Goal: Check status: Check status

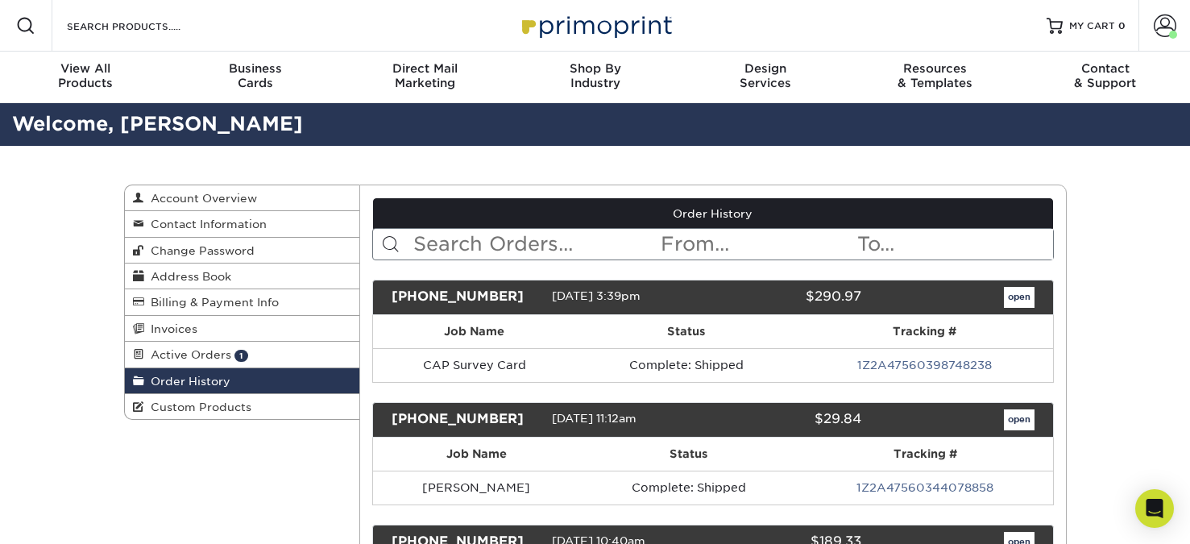
click at [463, 246] on input "text" at bounding box center [535, 244] width 247 height 31
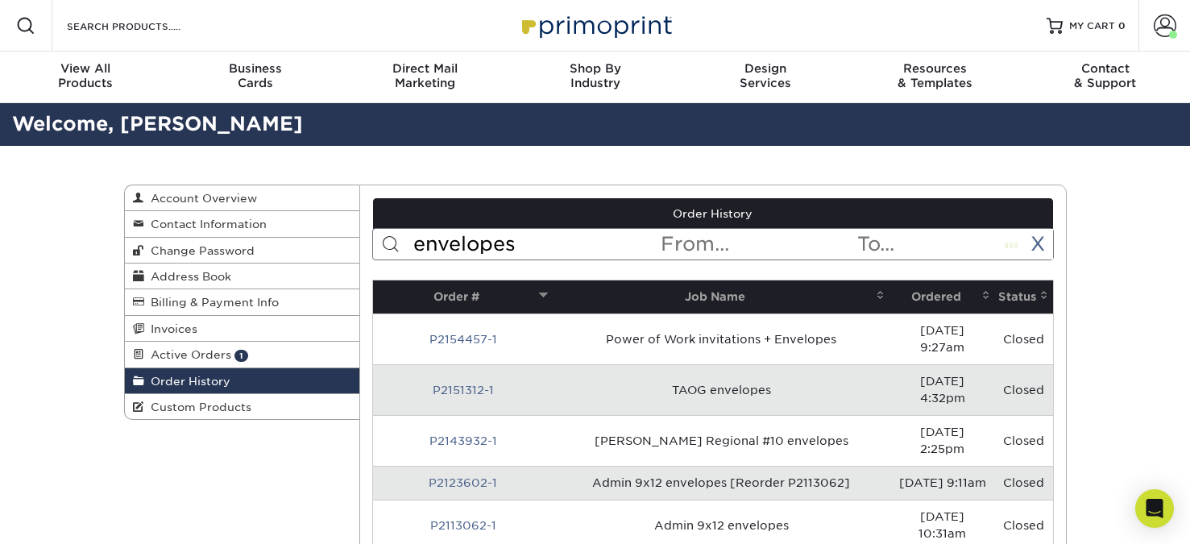
type input "envelopes"
click at [967, 293] on th "Ordered" at bounding box center [943, 296] width 106 height 33
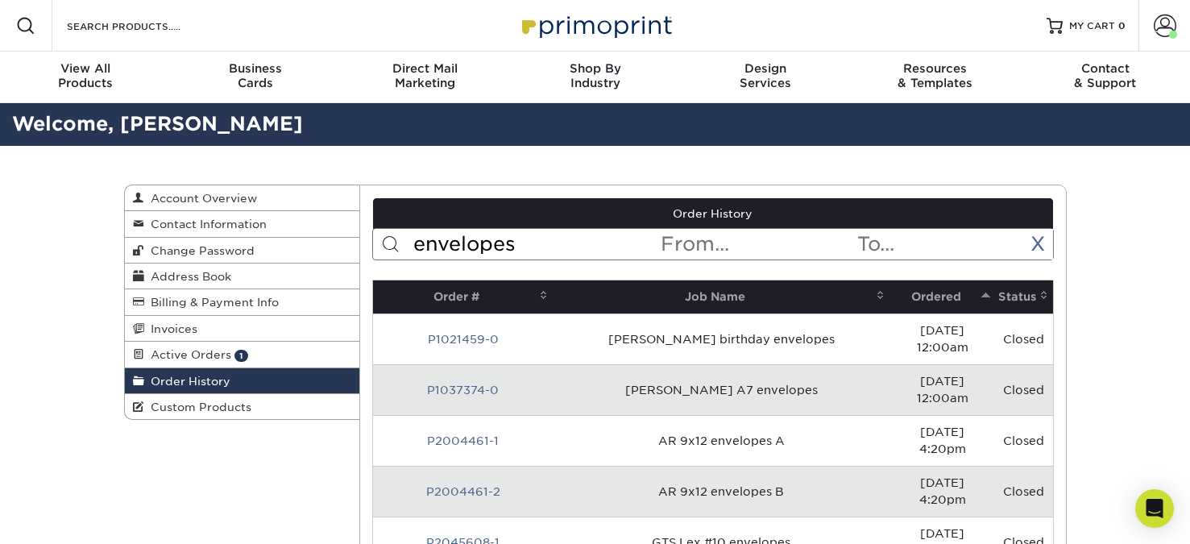
click at [972, 297] on th "Ordered" at bounding box center [943, 296] width 106 height 33
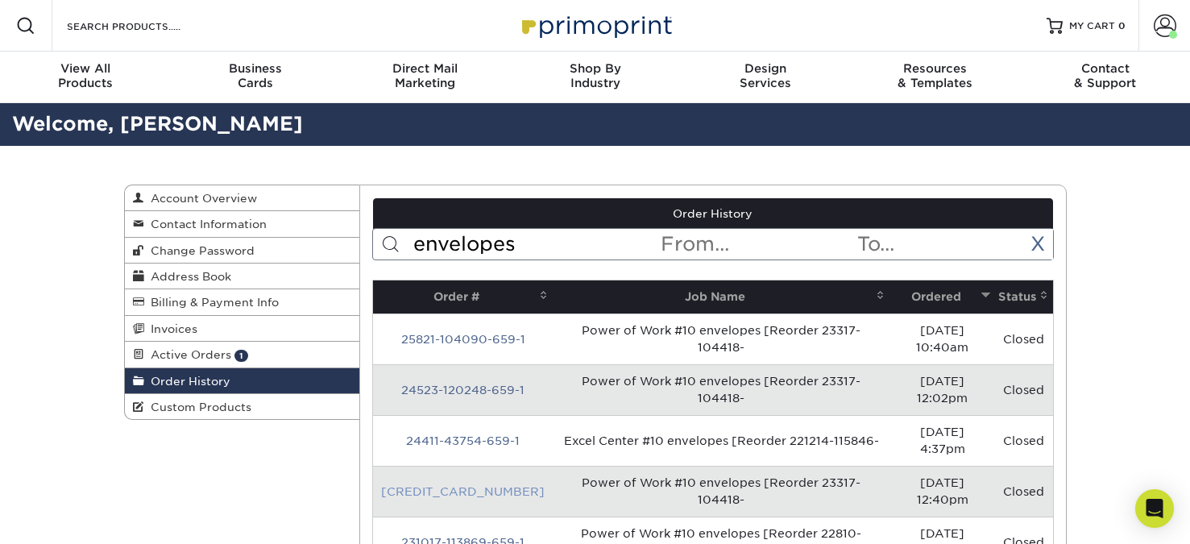
click at [481, 485] on link "[CREDIT_CARD_NUMBER]" at bounding box center [463, 491] width 164 height 13
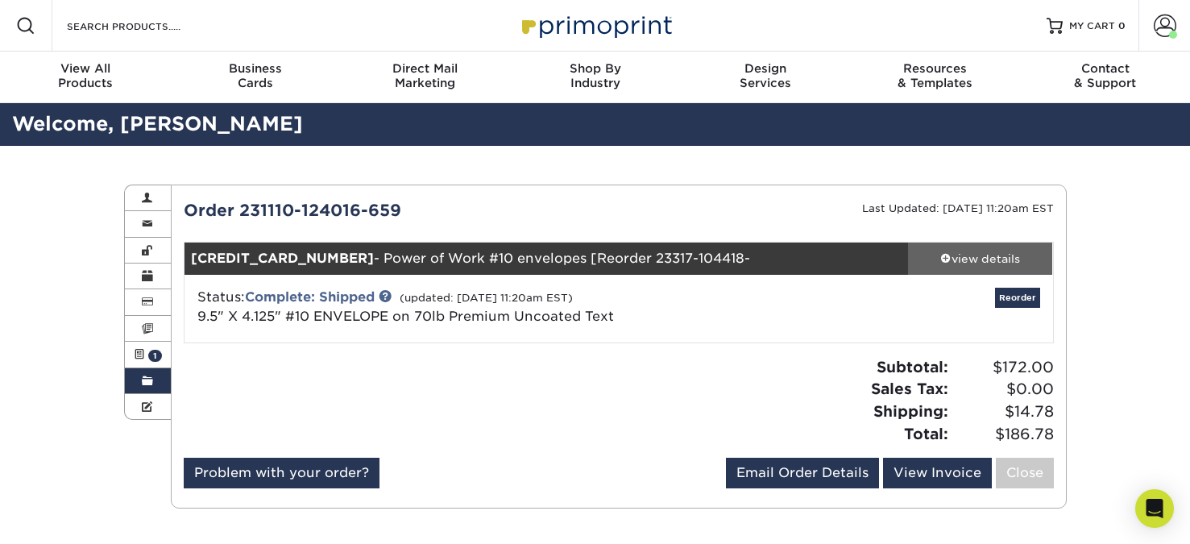
click at [974, 254] on div "view details" at bounding box center [980, 259] width 145 height 16
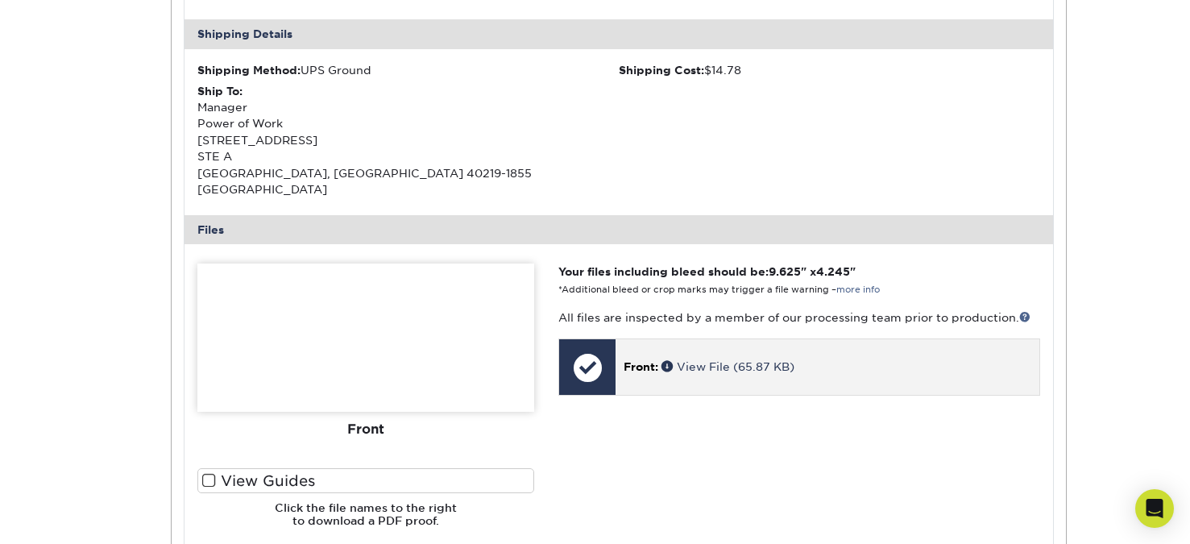
scroll to position [484, 0]
click at [712, 359] on link "View File (65.87 KB)" at bounding box center [728, 365] width 133 height 13
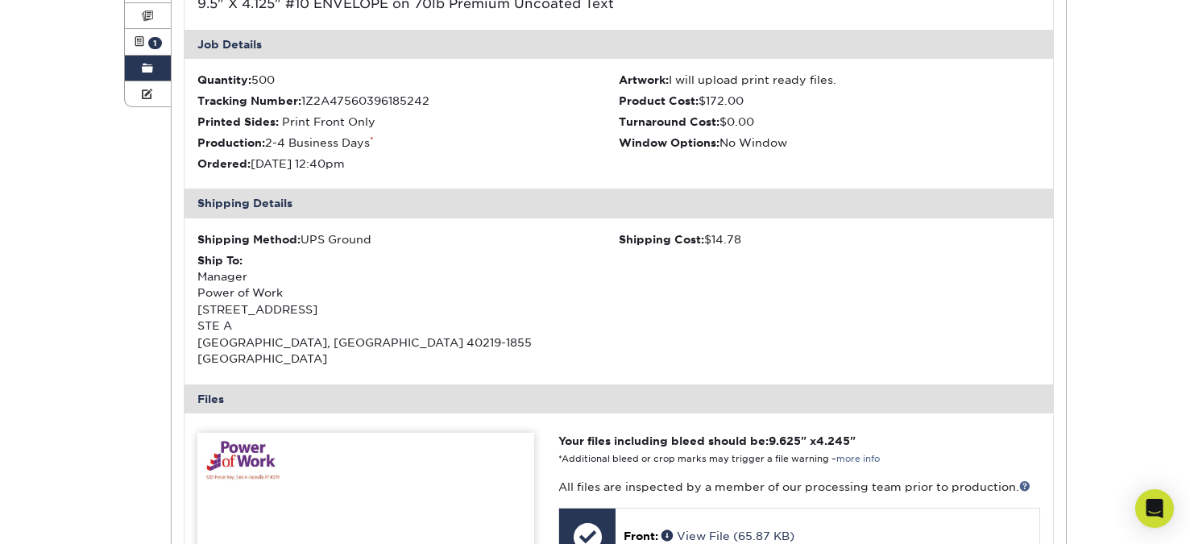
scroll to position [81, 0]
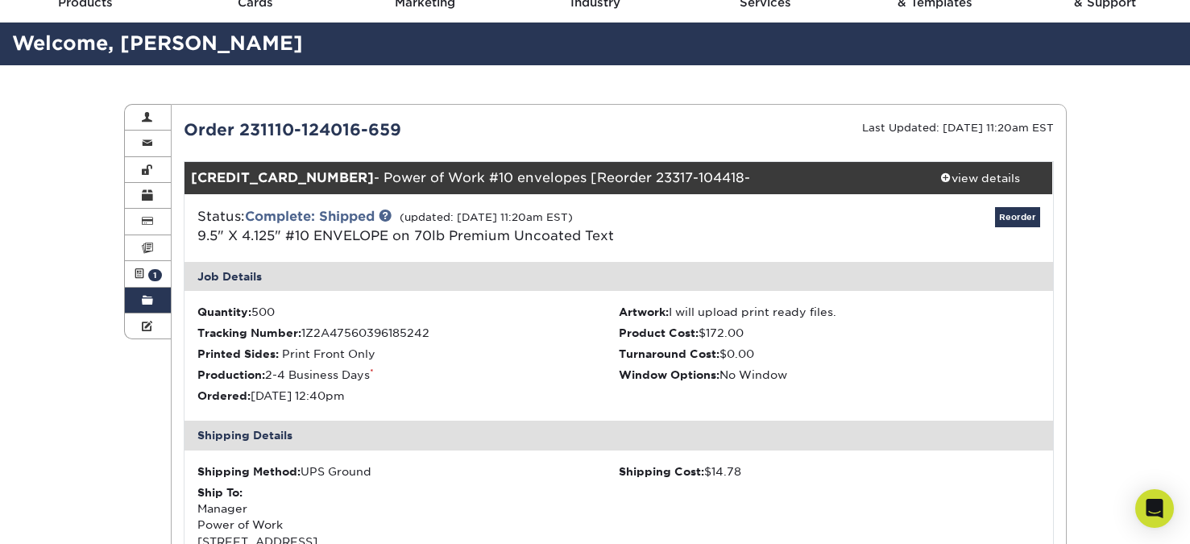
click at [148, 301] on span at bounding box center [147, 300] width 11 height 13
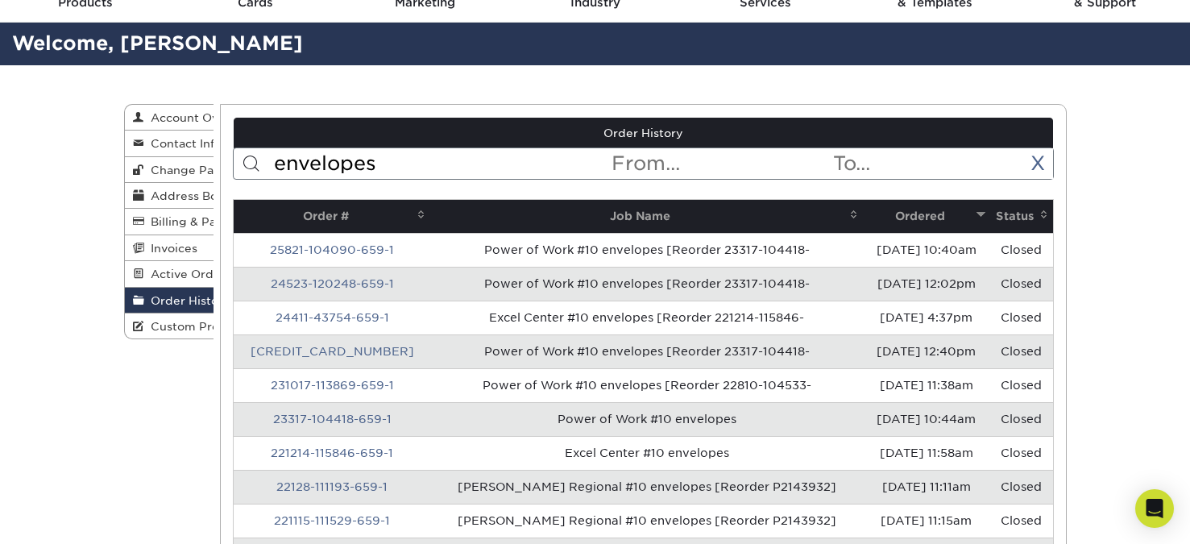
scroll to position [0, 0]
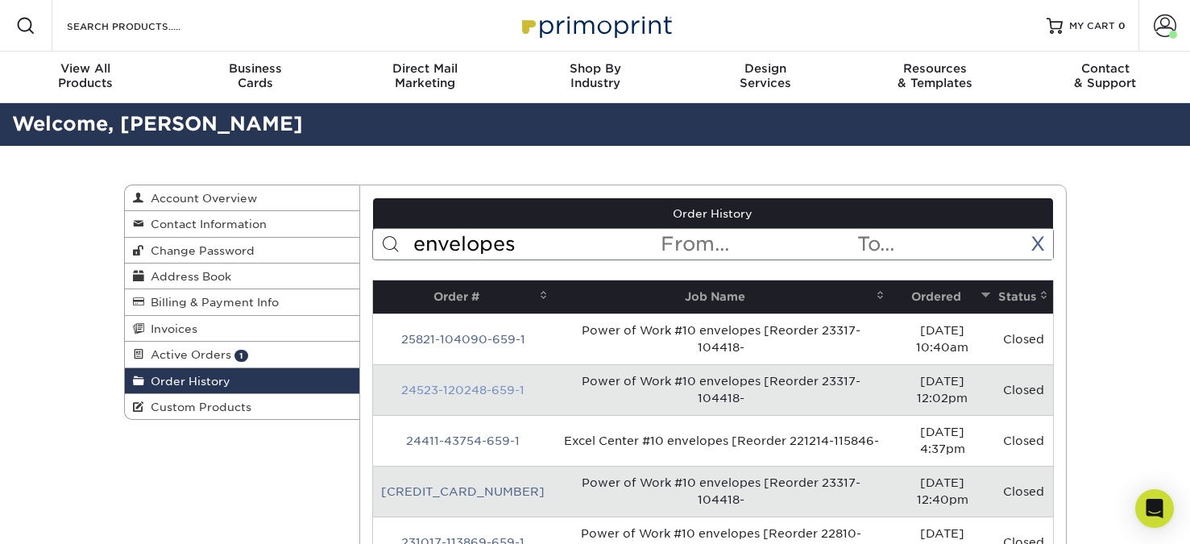
click at [455, 384] on link "24523-120248-659-1" at bounding box center [462, 390] width 123 height 13
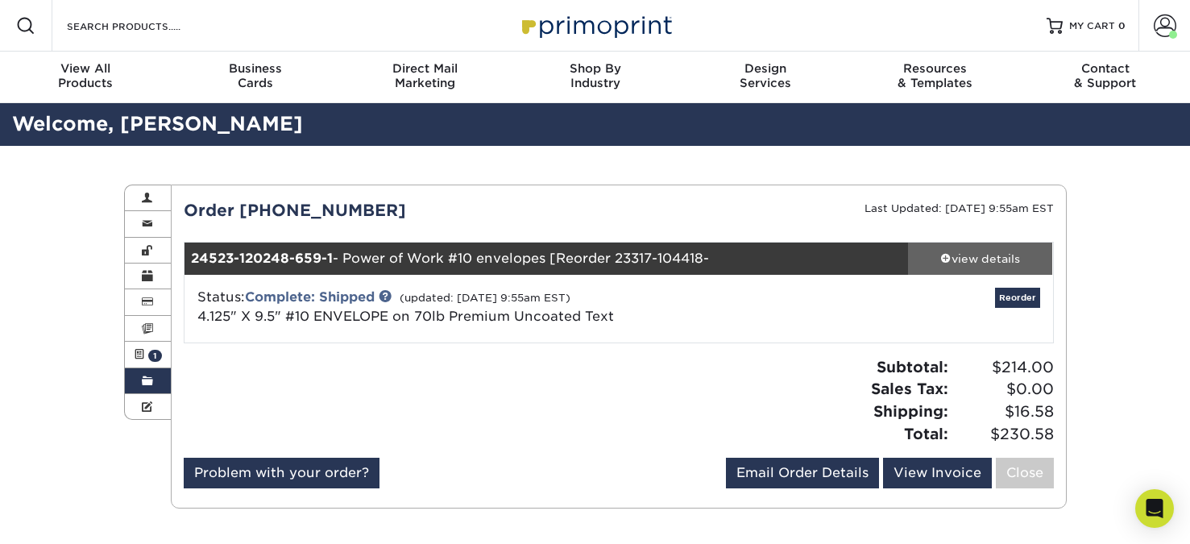
click at [974, 257] on div "view details" at bounding box center [980, 259] width 145 height 16
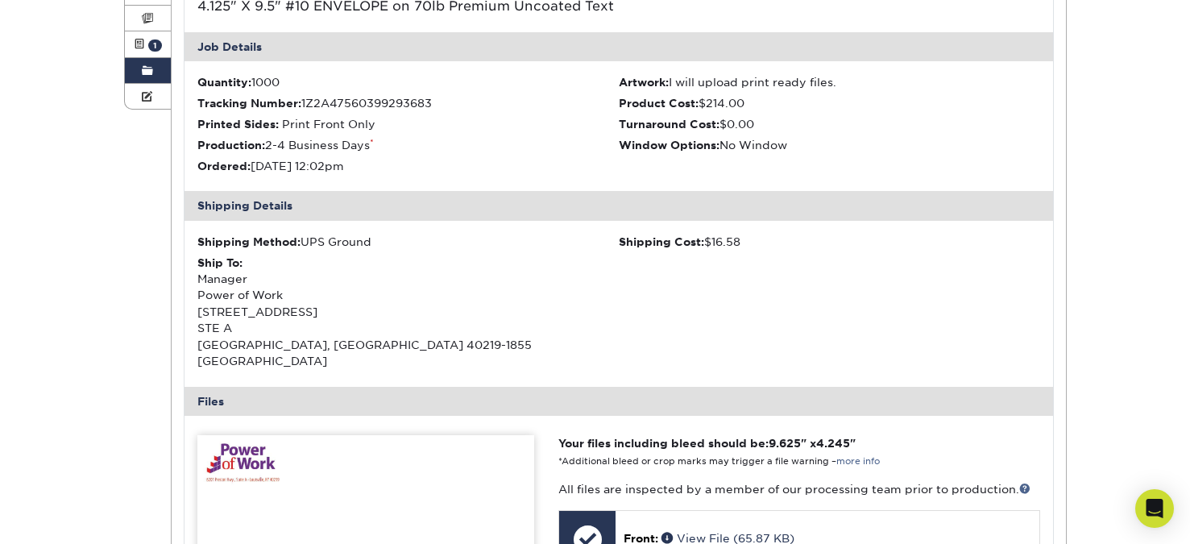
scroll to position [322, 0]
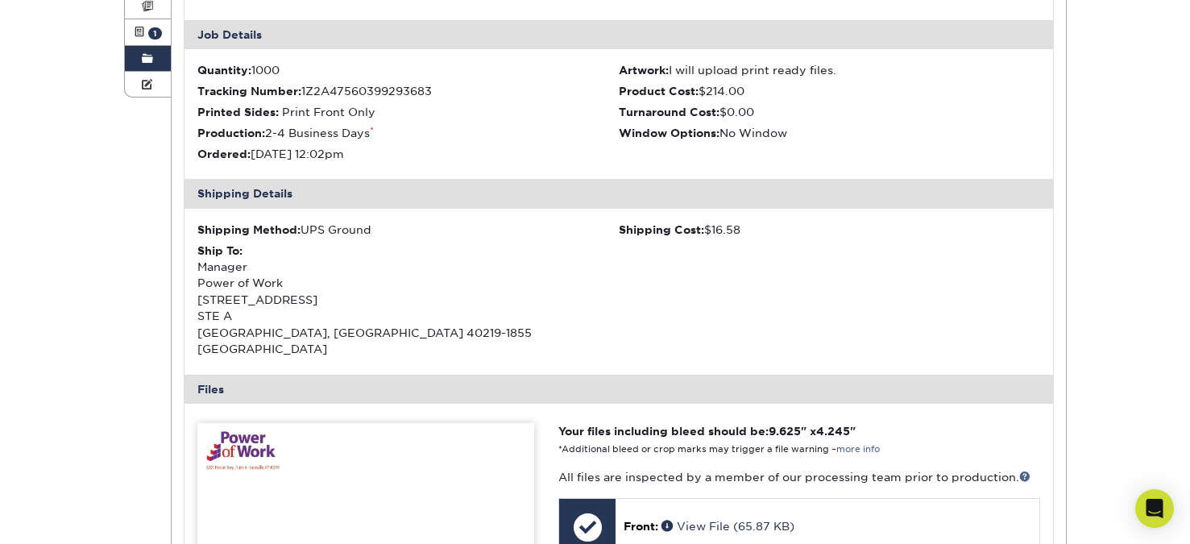
click at [266, 447] on img at bounding box center [365, 497] width 337 height 148
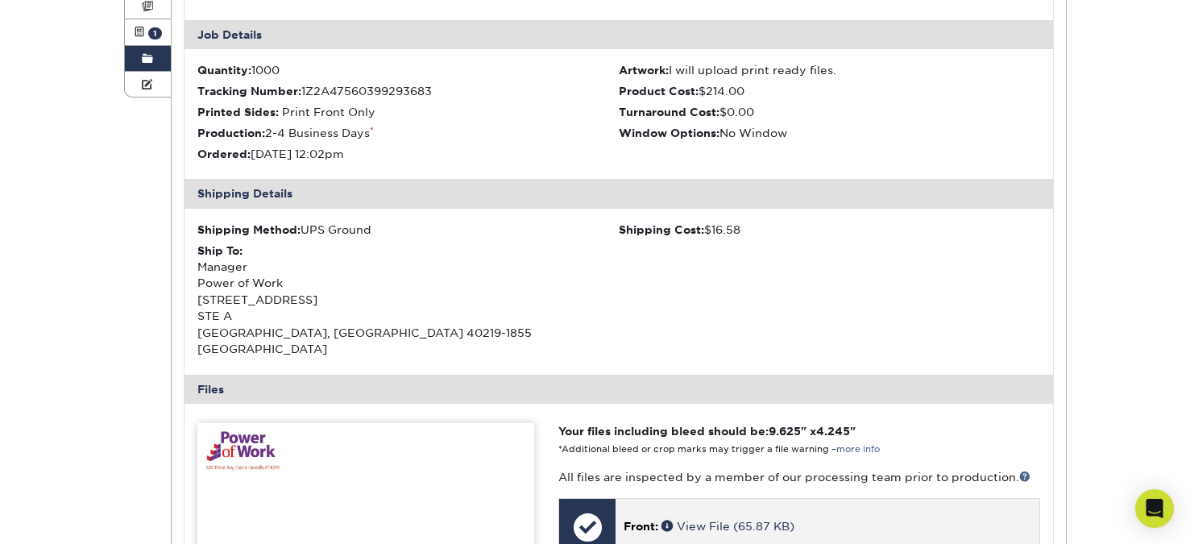
click at [737, 518] on p "Front: View File (65.87 KB)" at bounding box center [827, 526] width 407 height 16
click at [701, 520] on link "View File (65.87 KB)" at bounding box center [728, 526] width 133 height 13
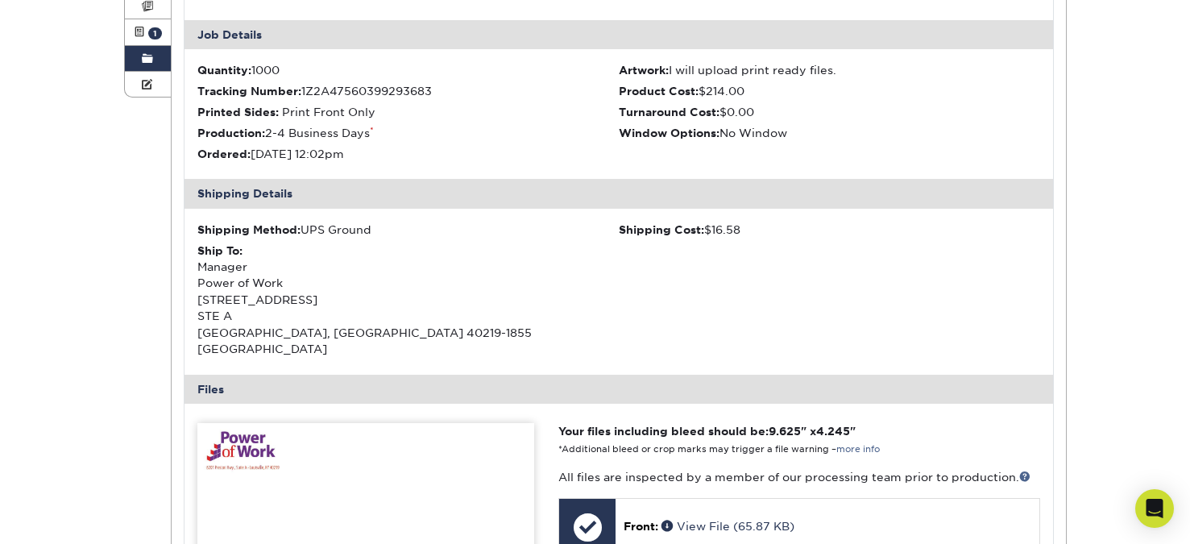
click at [133, 58] on link "Order History" at bounding box center [148, 59] width 47 height 26
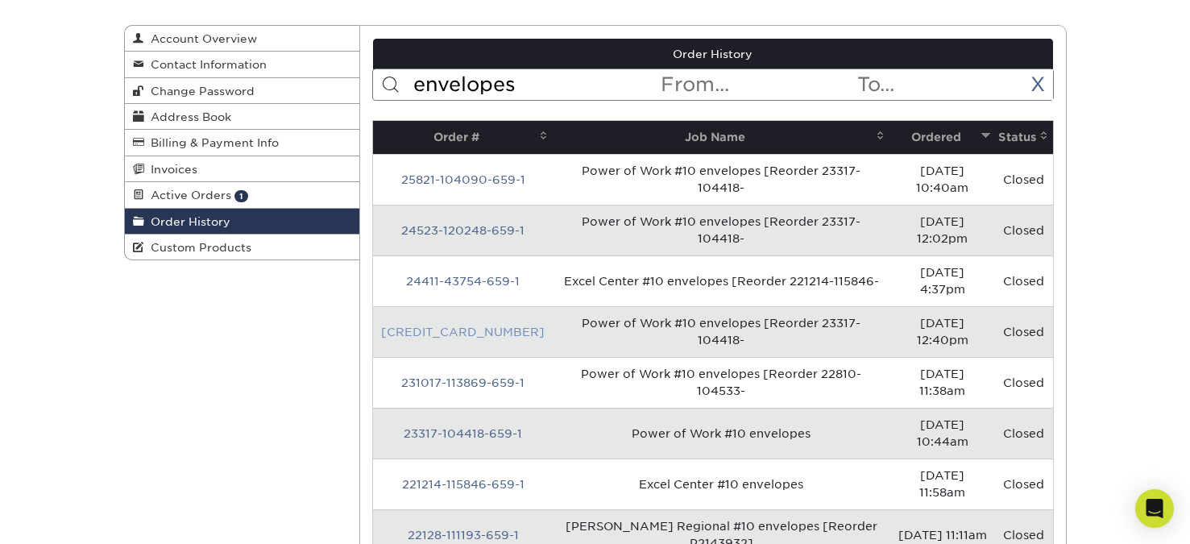
scroll to position [161, 0]
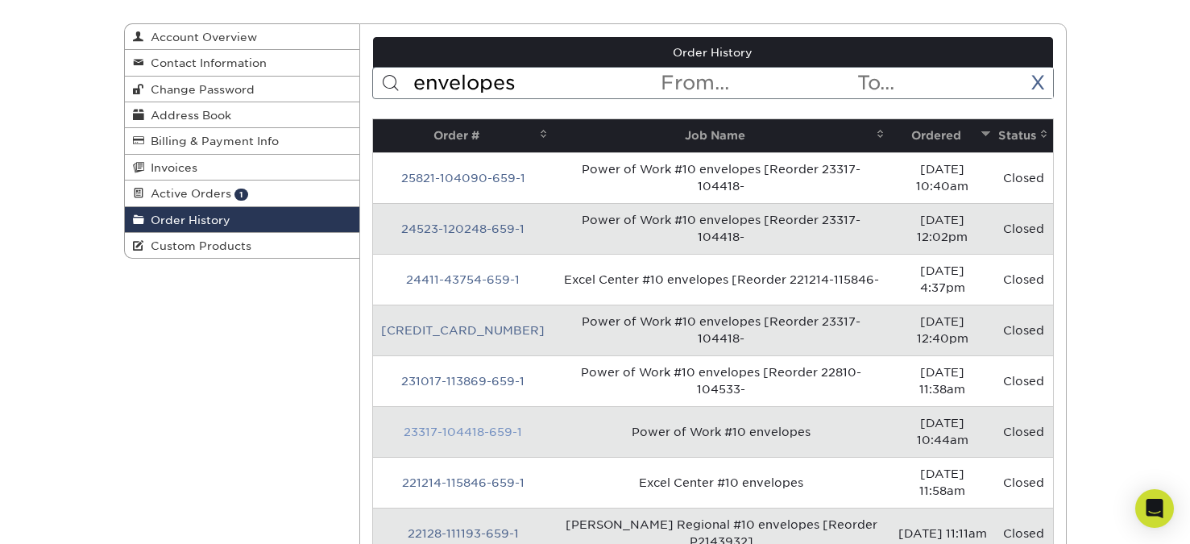
click at [460, 426] on link "23317-104418-659-1" at bounding box center [463, 432] width 118 height 13
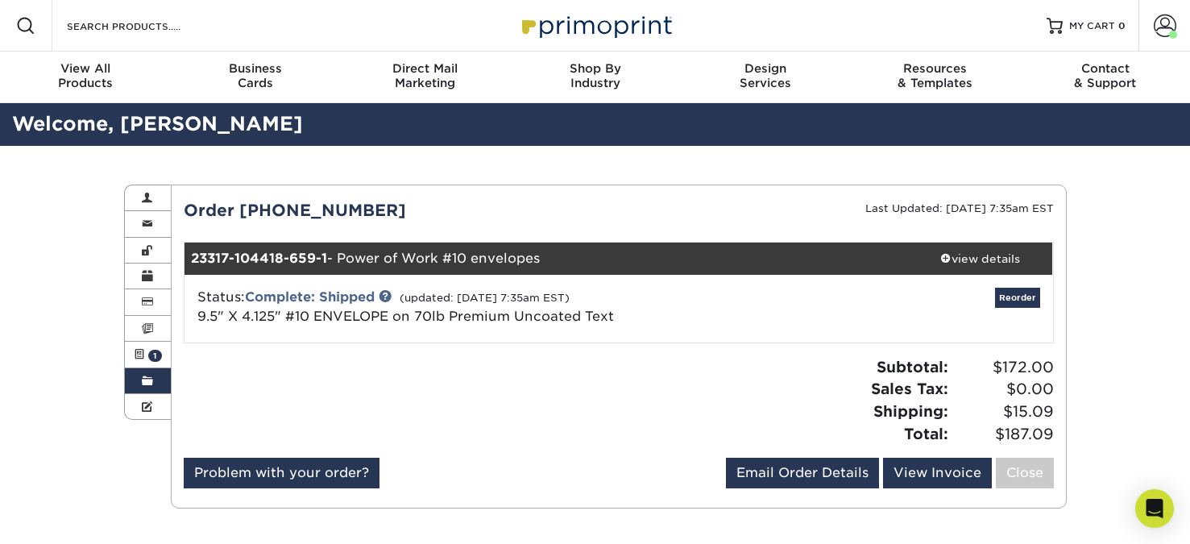
click at [139, 381] on link "Order History" at bounding box center [148, 381] width 47 height 26
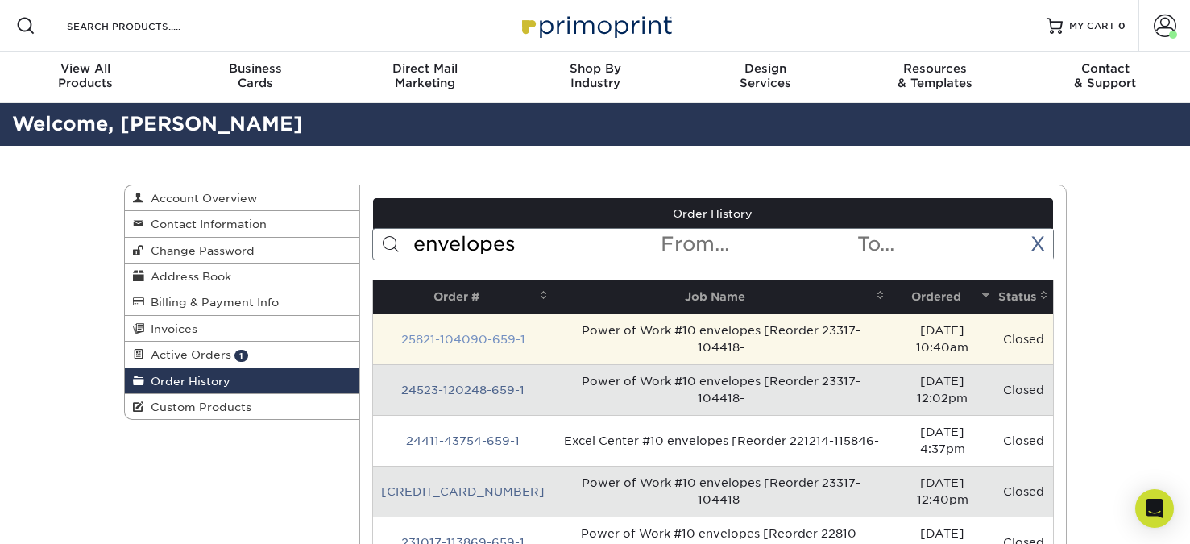
click at [460, 333] on link "25821-104090-659-1" at bounding box center [463, 339] width 124 height 13
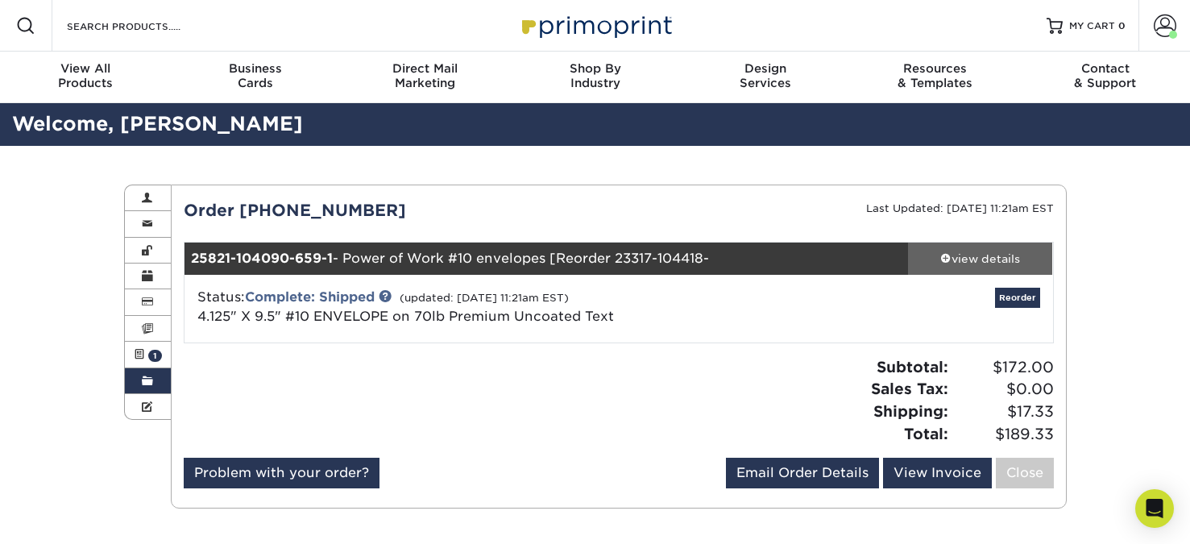
click at [990, 254] on div "view details" at bounding box center [980, 259] width 145 height 16
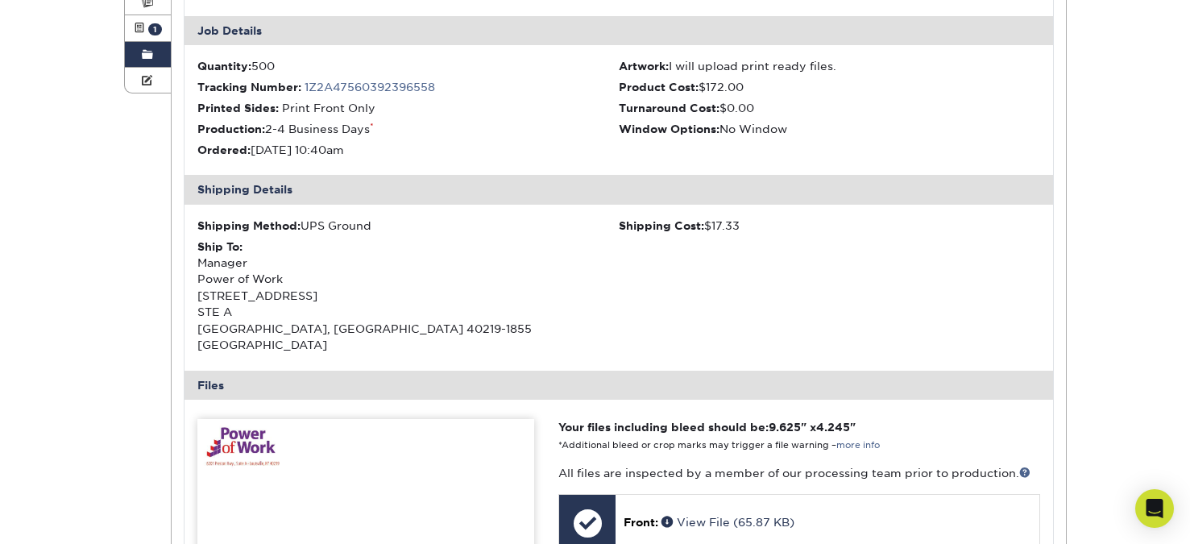
scroll to position [403, 0]
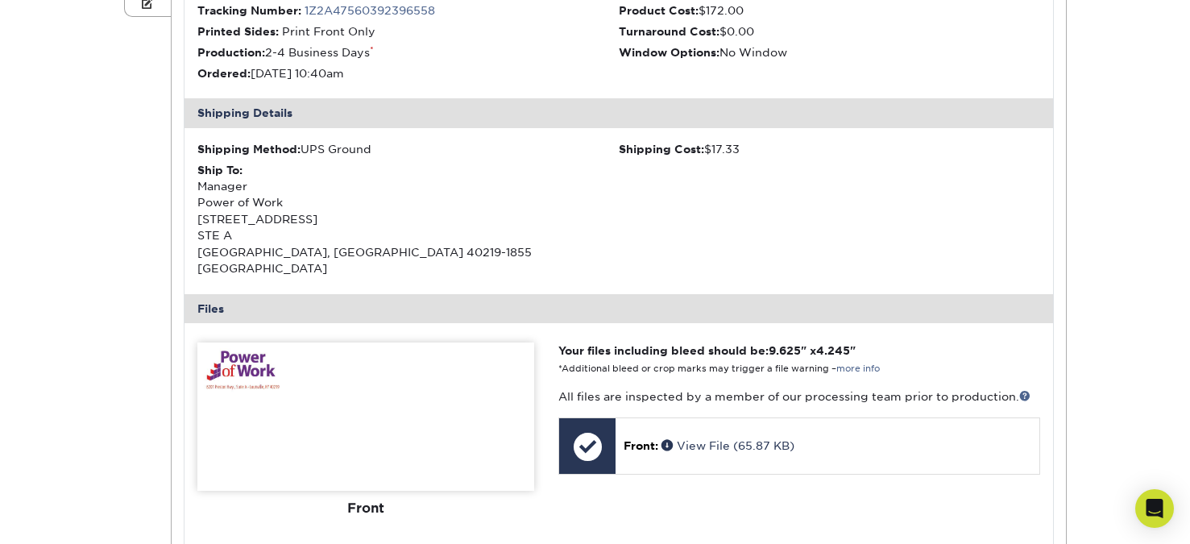
click at [268, 383] on img at bounding box center [365, 417] width 337 height 148
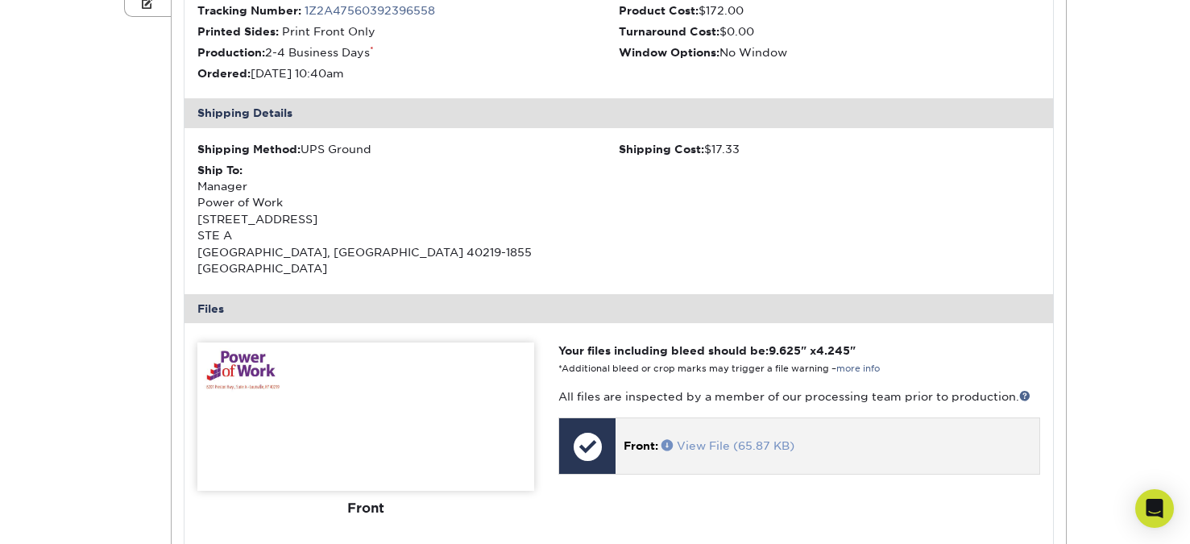
click at [729, 439] on link "View File (65.87 KB)" at bounding box center [728, 445] width 133 height 13
